Goal: Task Accomplishment & Management: Use online tool/utility

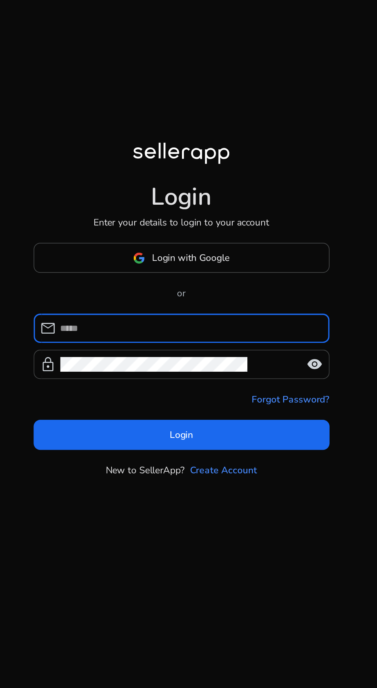
scroll to position [1, 0]
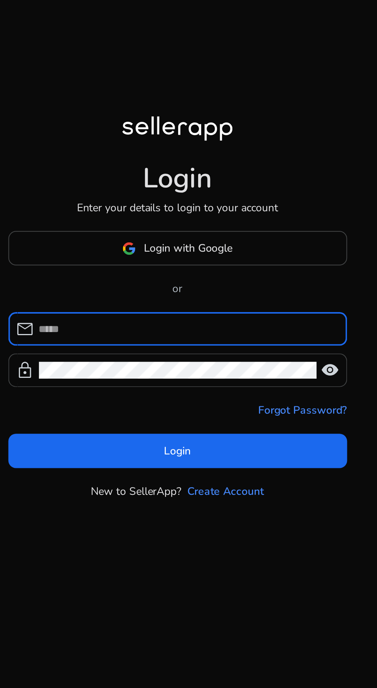
click at [173, 348] on input at bounding box center [193, 344] width 149 height 8
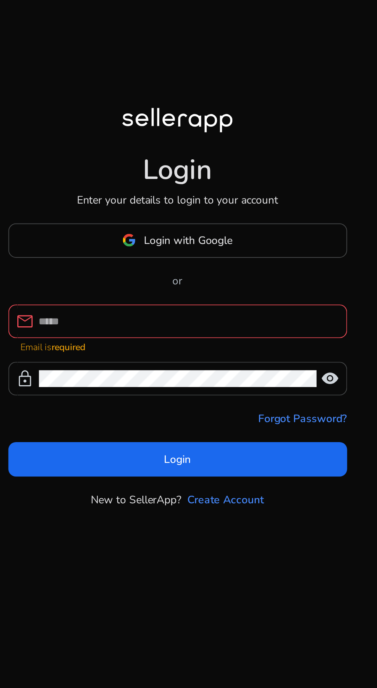
scroll to position [0, 0]
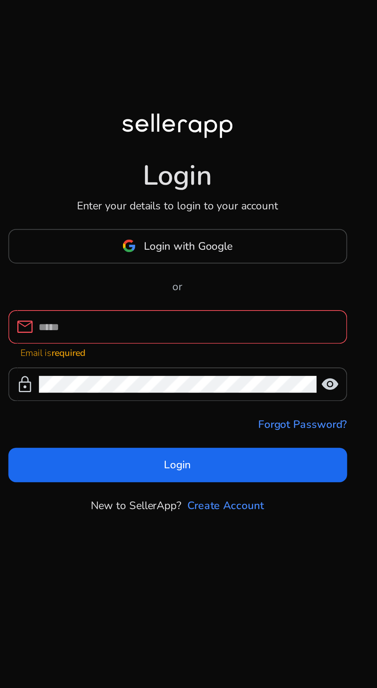
type input "**********"
click button "Login" at bounding box center [189, 409] width 171 height 17
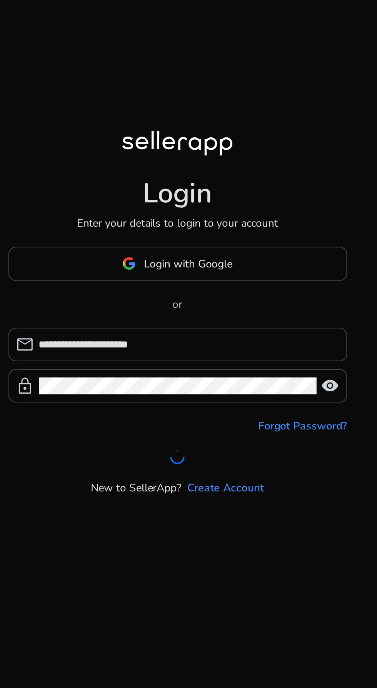
scroll to position [9, 0]
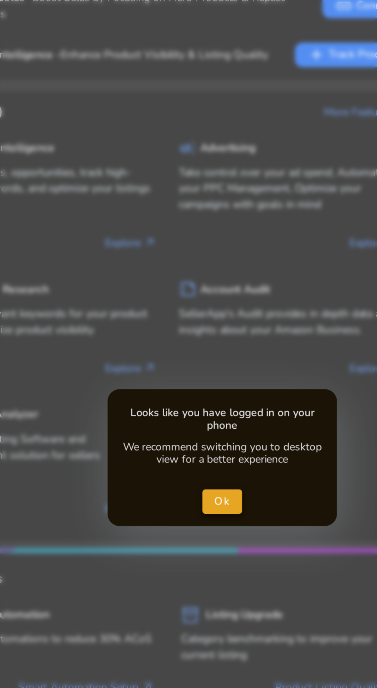
click at [192, 347] on span "Ok" at bounding box center [189, 343] width 8 height 8
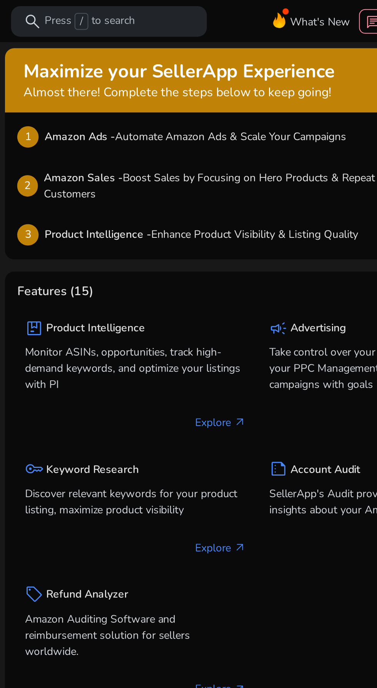
click at [86, 238] on h5 "Keyword Research" at bounding box center [78, 236] width 47 height 7
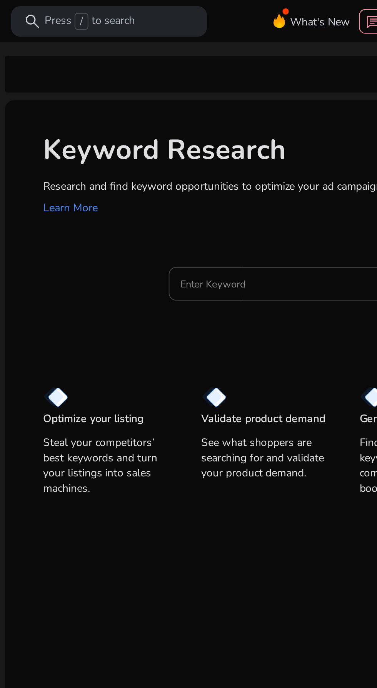
click at [159, 144] on input "Enter Keyword" at bounding box center [179, 143] width 114 height 8
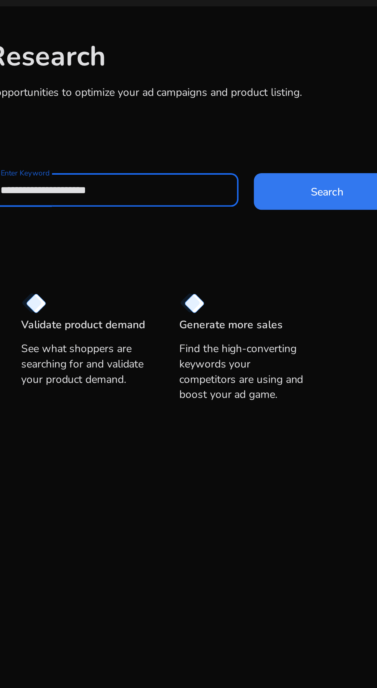
click at [280, 148] on span at bounding box center [287, 143] width 74 height 18
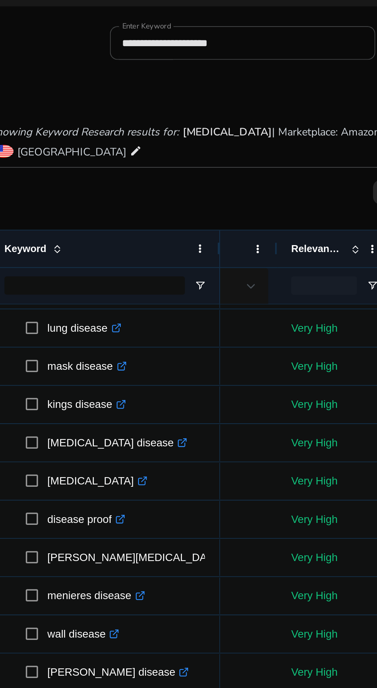
scroll to position [383, 0]
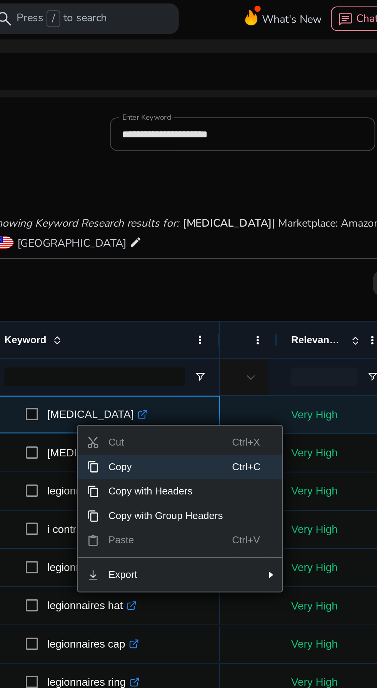
click at [112, 236] on span "Copy" at bounding box center [128, 236] width 67 height 12
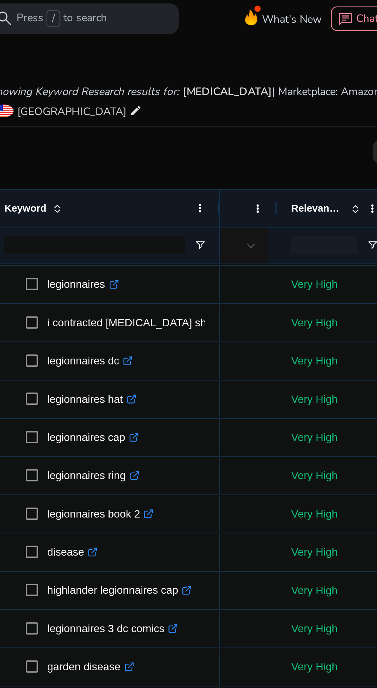
scroll to position [56, 0]
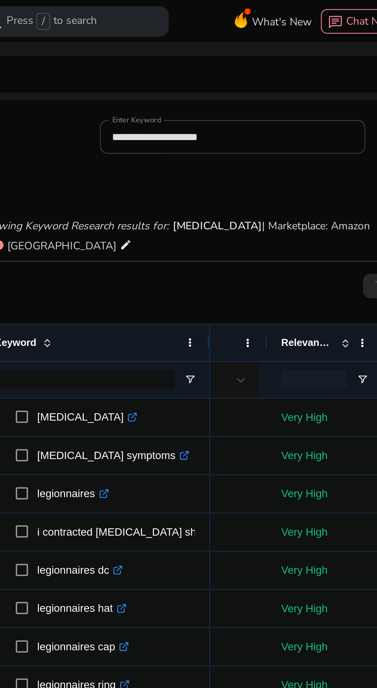
click at [141, 68] on input "**********" at bounding box center [167, 69] width 121 height 8
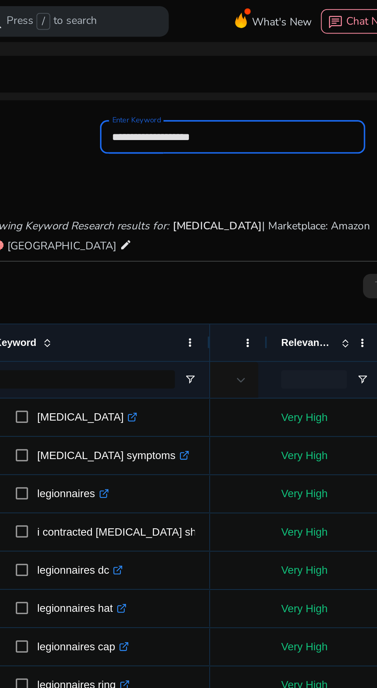
type input "**********"
click at [242, 60] on button "Search" at bounding box center [279, 69] width 74 height 18
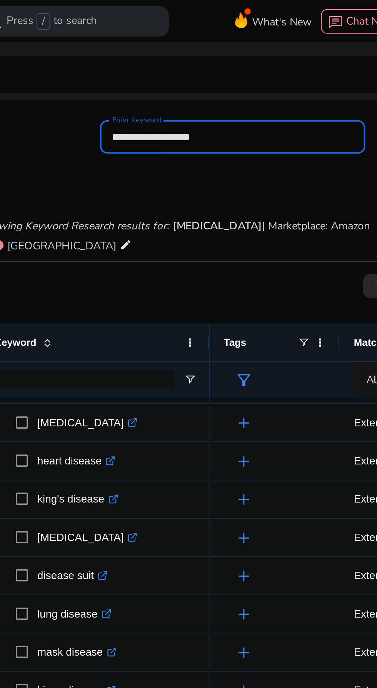
scroll to position [286, 0]
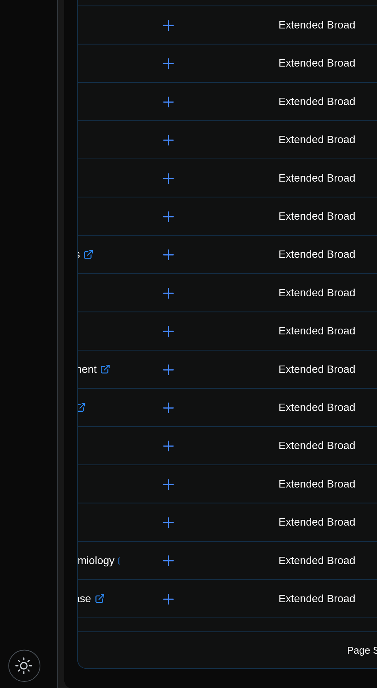
scroll to position [0, 87]
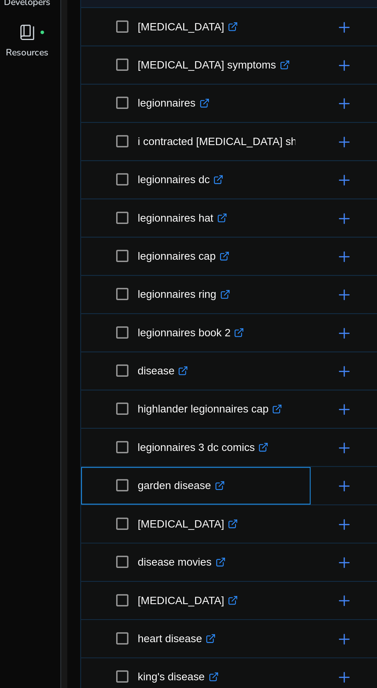
click at [110, 438] on icon ".st0{fill:#2c8af8}" at bounding box center [110, 440] width 5 height 5
